Goal: Transaction & Acquisition: Purchase product/service

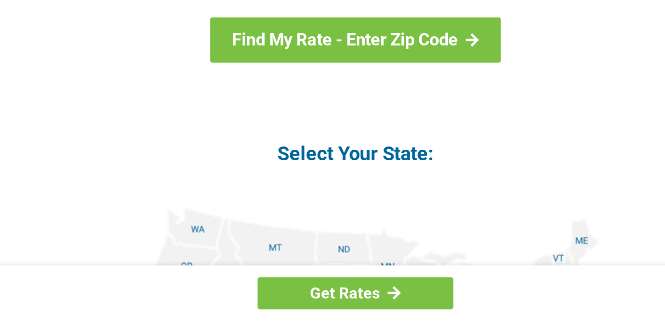
scroll to position [893, 0]
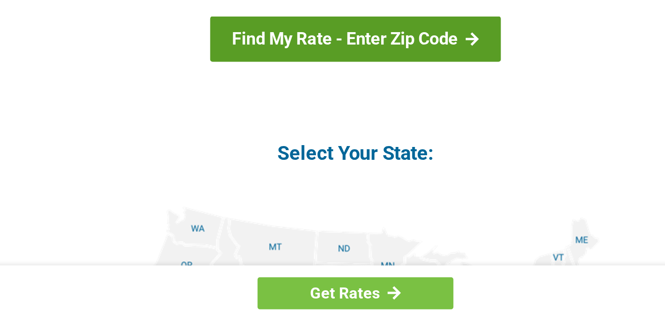
click at [397, 167] on link "Find My Rate - Enter Zip Code" at bounding box center [332, 155] width 170 height 27
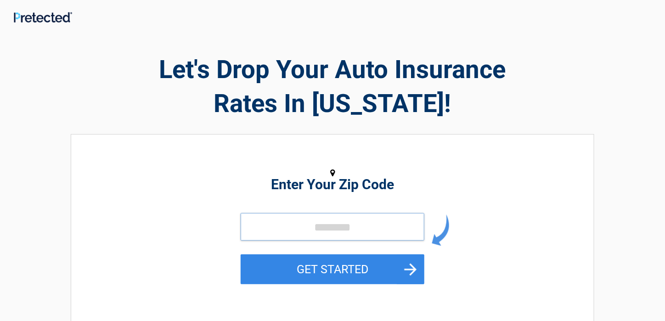
click at [292, 232] on input "tel" at bounding box center [333, 227] width 184 height 28
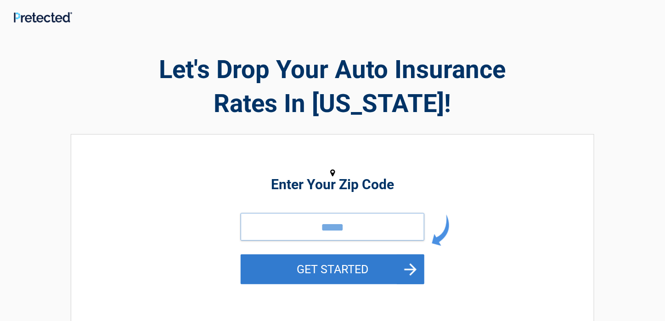
type input "*****"
click at [350, 275] on button "GET STARTED" at bounding box center [333, 269] width 184 height 30
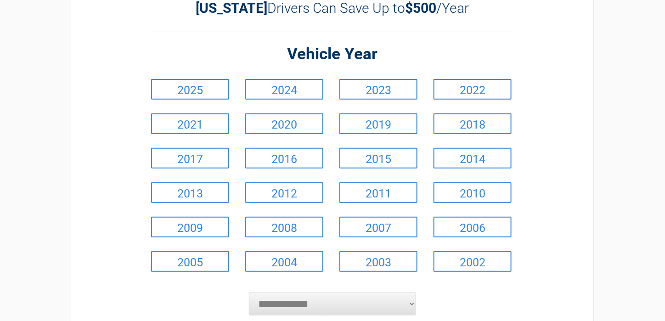
scroll to position [58, 0]
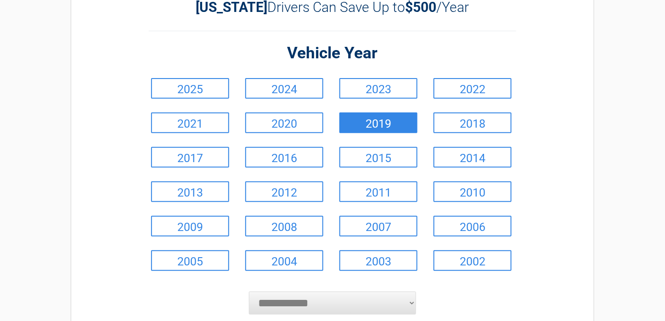
click at [386, 128] on link "2019" at bounding box center [378, 122] width 78 height 21
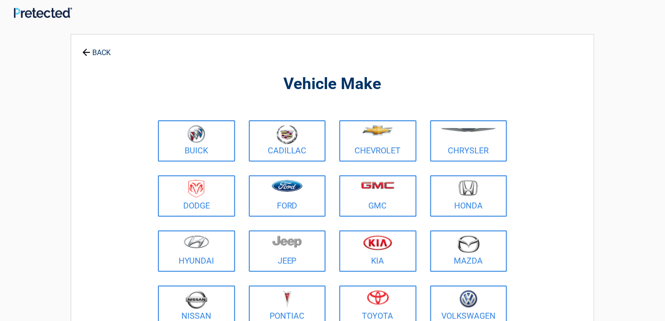
scroll to position [0, 0]
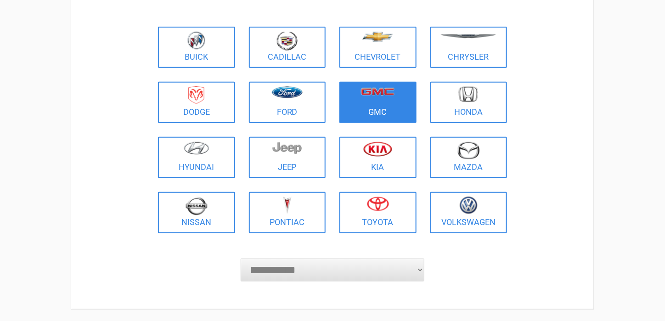
click at [376, 107] on link "GMC" at bounding box center [377, 102] width 77 height 41
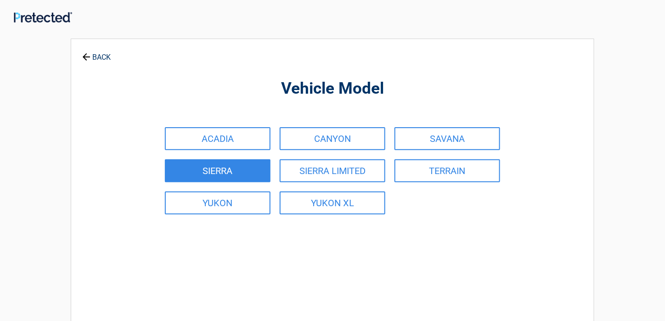
click at [230, 174] on link "SIERRA" at bounding box center [218, 170] width 106 height 23
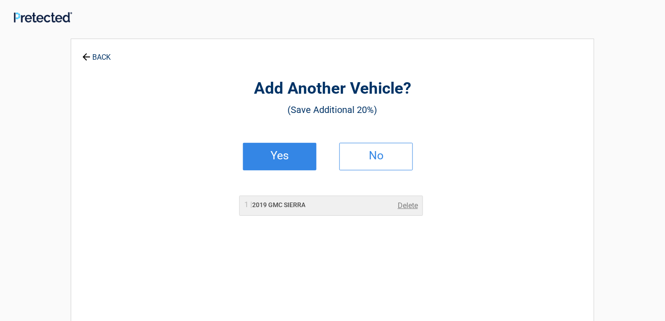
click at [279, 159] on h2 "Yes" at bounding box center [279, 155] width 54 height 6
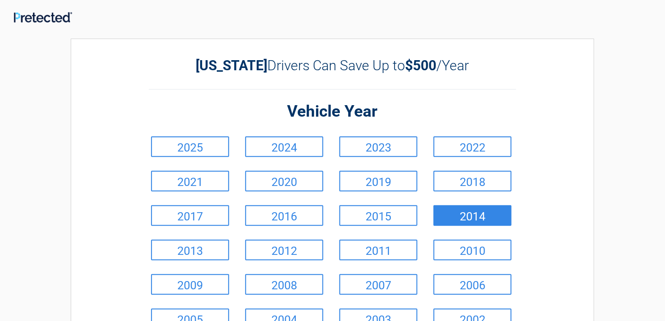
click at [480, 217] on link "2014" at bounding box center [472, 215] width 78 height 21
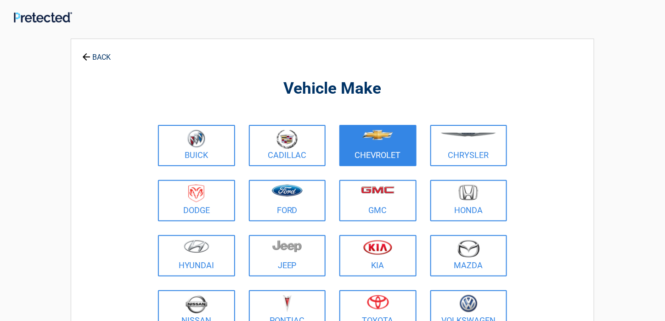
click at [385, 151] on link "Chevrolet" at bounding box center [377, 145] width 77 height 41
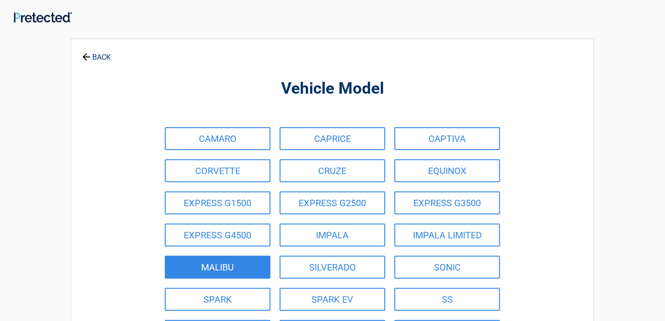
click at [232, 265] on link "MALIBU" at bounding box center [218, 267] width 106 height 23
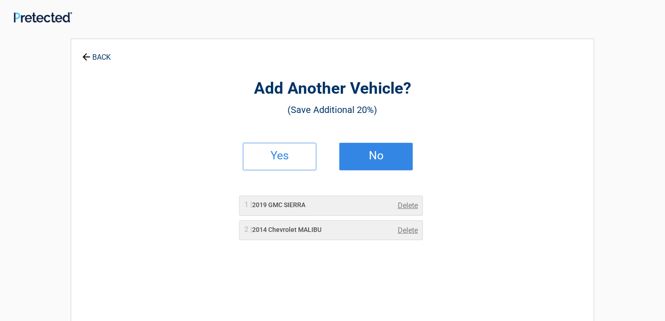
click at [386, 160] on link "No" at bounding box center [375, 157] width 73 height 28
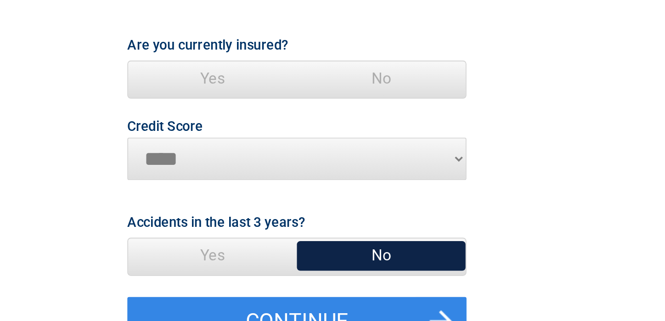
scroll to position [2, 0]
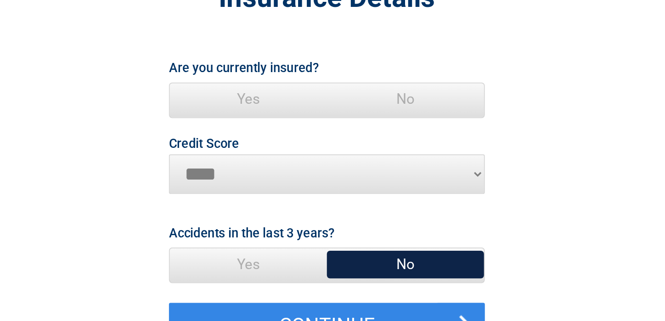
click at [284, 144] on span "Yes" at bounding box center [286, 145] width 91 height 18
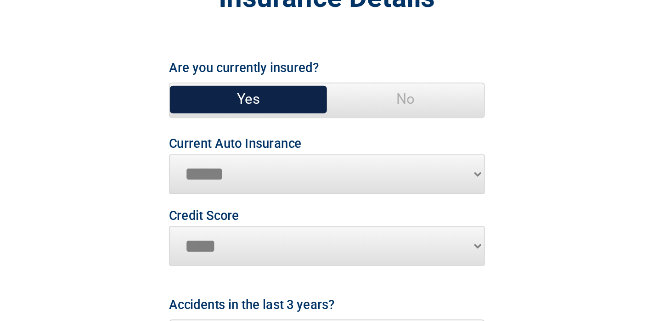
click at [421, 190] on select "**********" at bounding box center [333, 189] width 184 height 23
select select "**********"
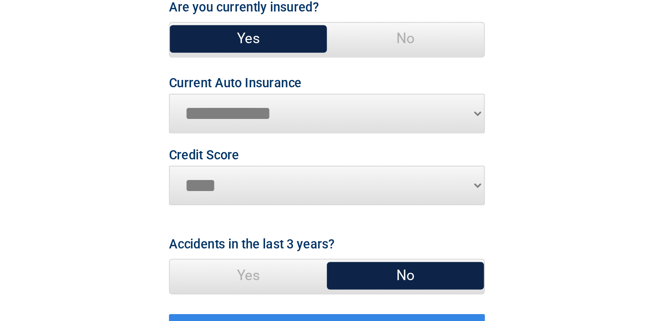
scroll to position [6, 0]
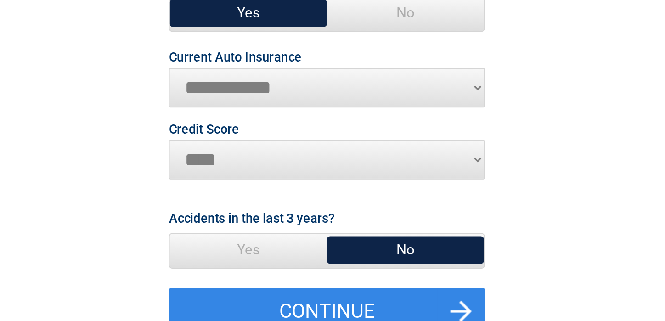
click at [419, 229] on select "********* **** ******* ****" at bounding box center [333, 227] width 184 height 23
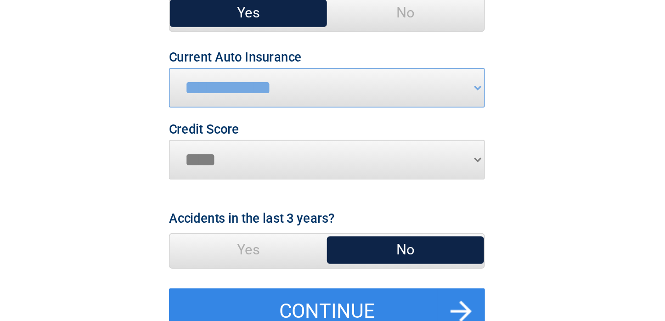
select select "*********"
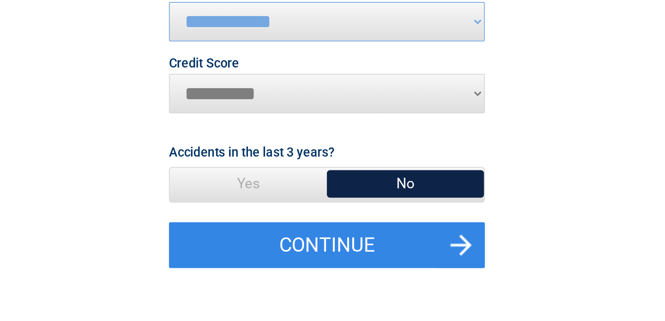
scroll to position [50, 0]
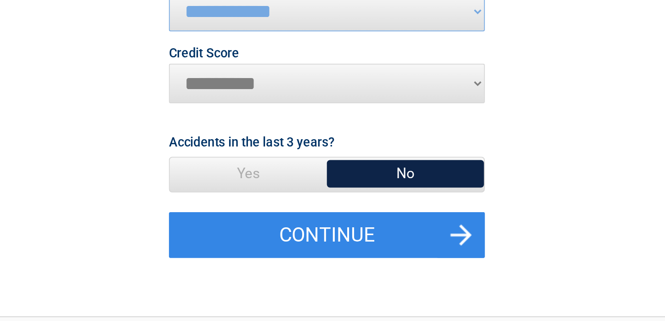
click at [377, 235] on span "No" at bounding box center [377, 235] width 91 height 18
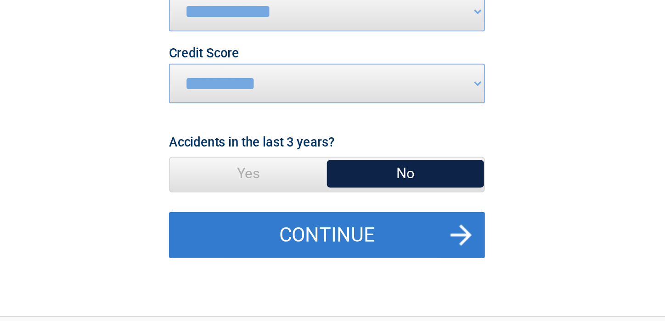
click at [398, 270] on button "Continue" at bounding box center [333, 271] width 184 height 27
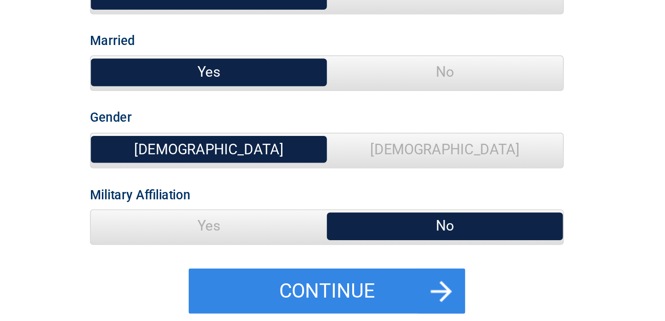
scroll to position [22, 0]
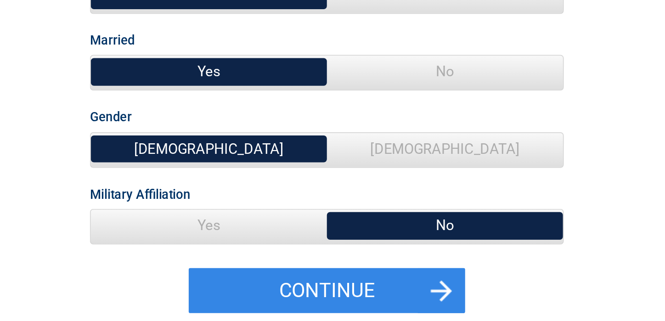
click at [275, 267] on span "Yes" at bounding box center [263, 265] width 137 height 18
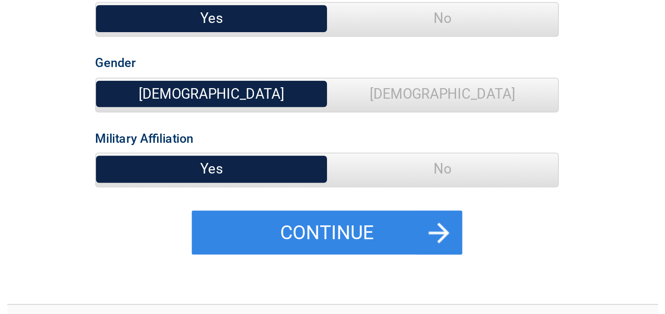
scroll to position [67, 0]
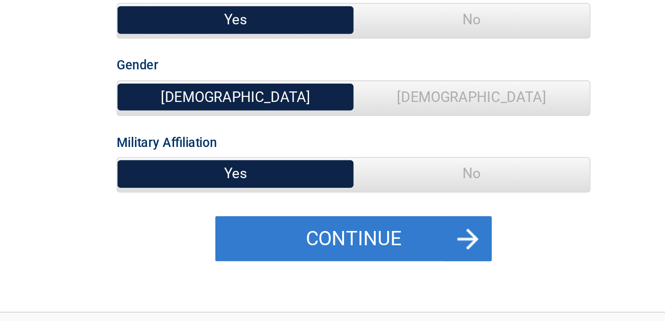
click at [347, 258] on button "Continue" at bounding box center [332, 258] width 161 height 27
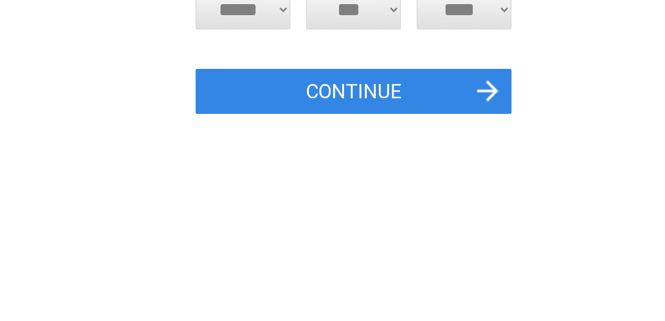
scroll to position [0, 0]
